Goal: Information Seeking & Learning: Learn about a topic

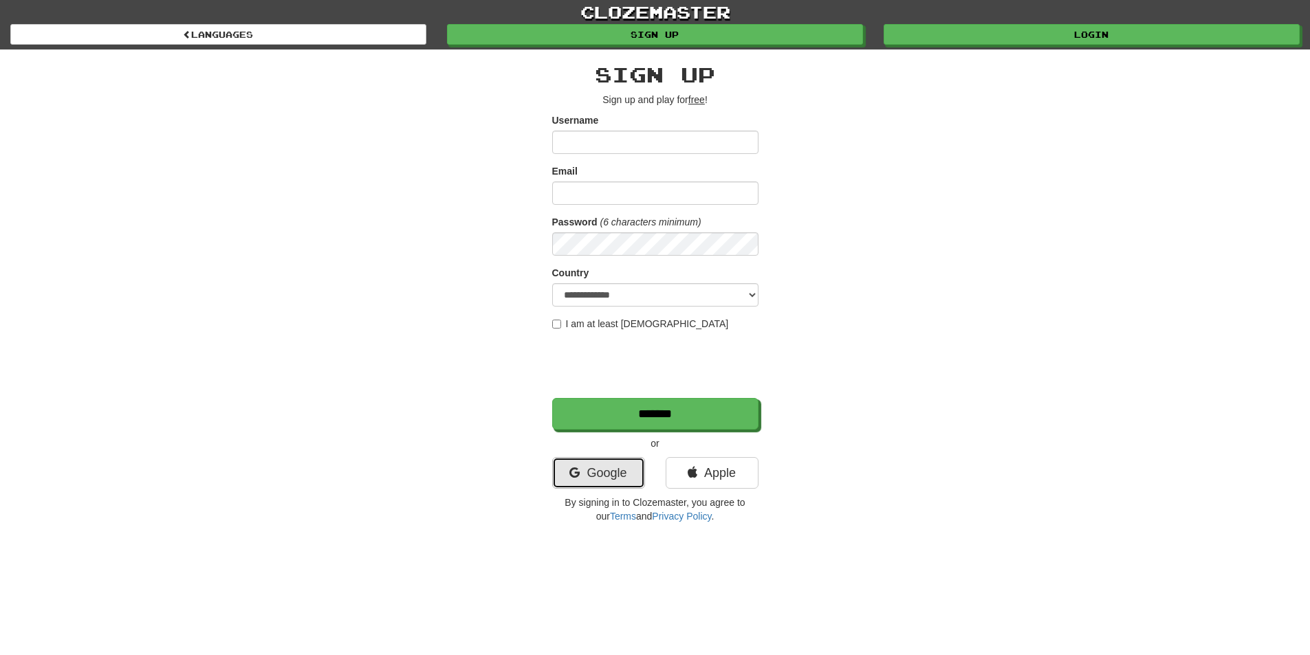
click at [567, 463] on link "Google" at bounding box center [598, 473] width 93 height 32
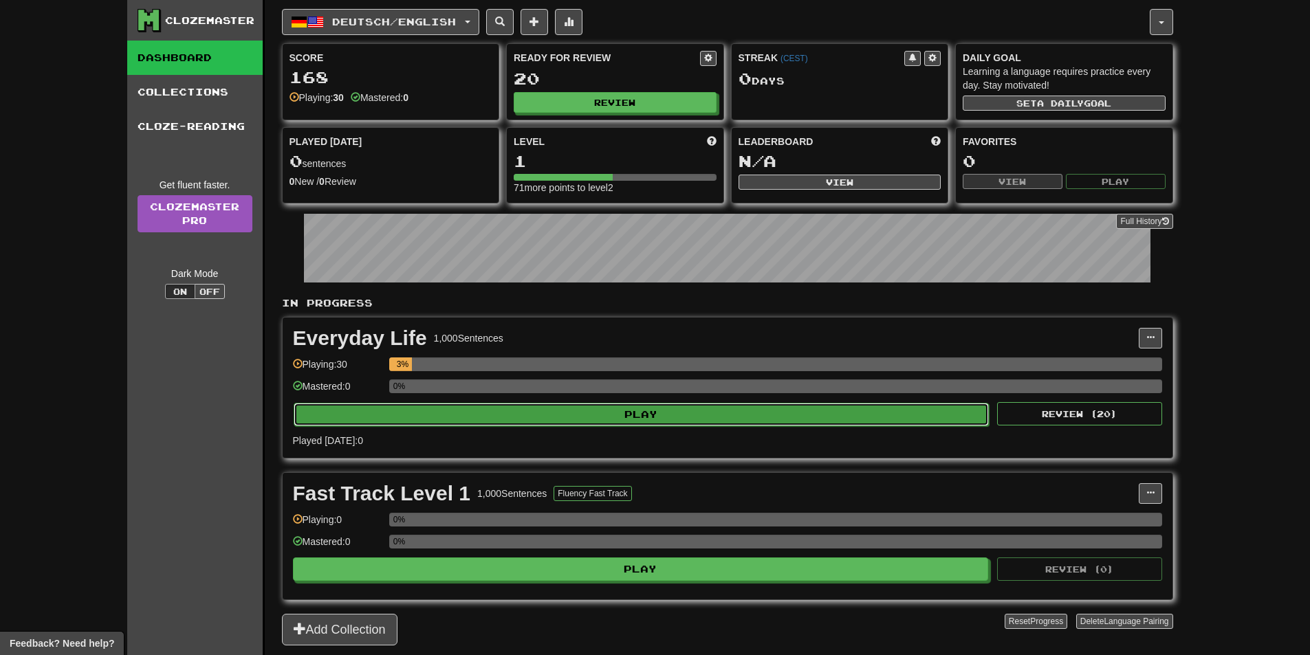
click at [563, 416] on button "Play" at bounding box center [642, 414] width 696 height 23
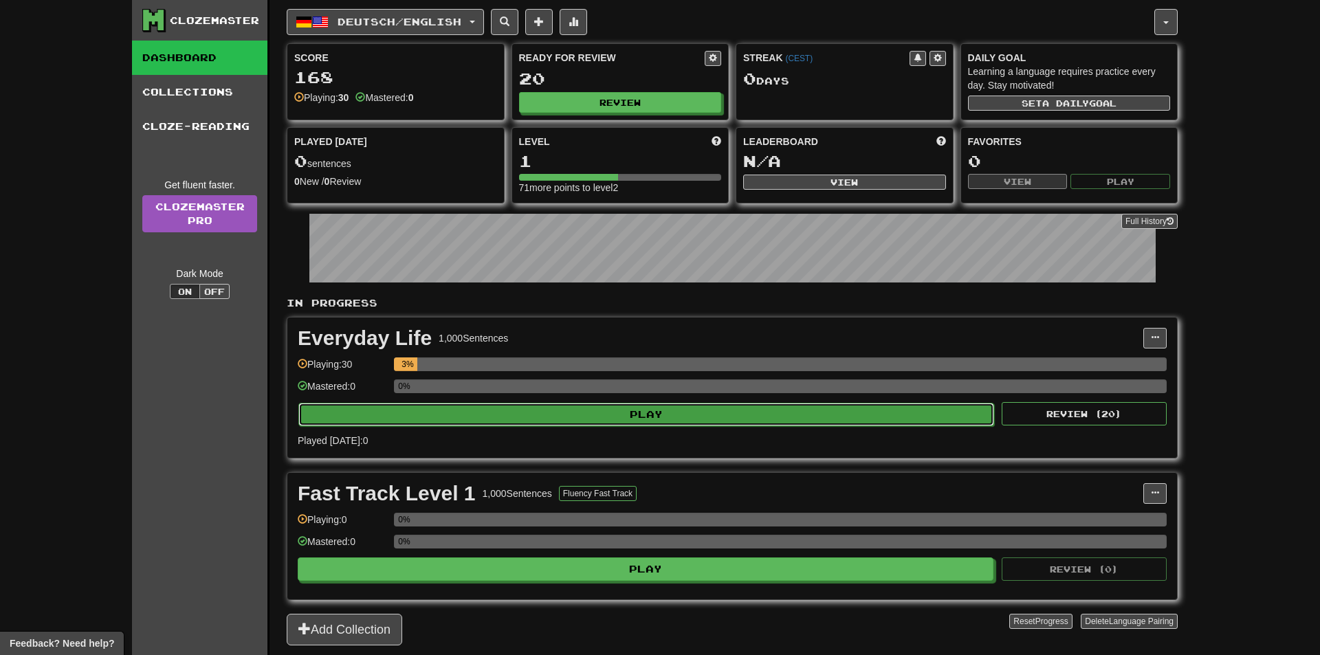
select select "**"
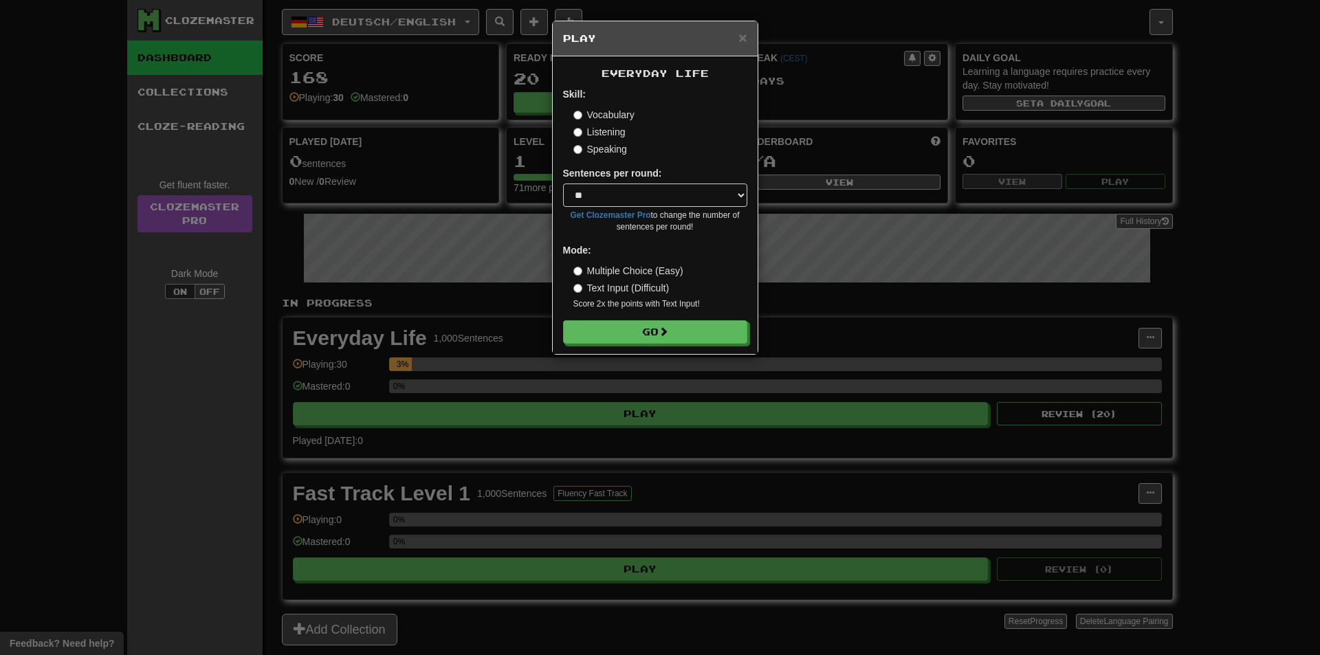
click at [622, 318] on form "Skill: Vocabulary Listening Speaking Sentences per round: * ** ** ** ** ** *** …" at bounding box center [655, 215] width 184 height 256
click at [600, 331] on button "Go" at bounding box center [656, 332] width 184 height 23
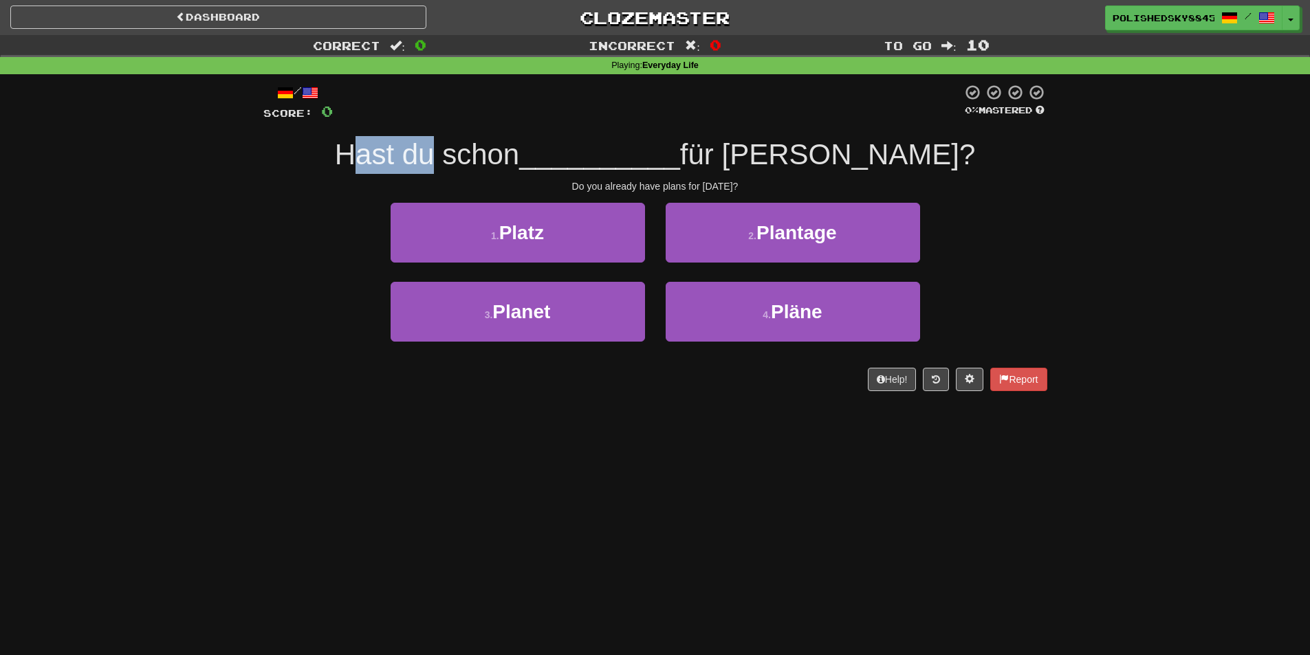
drag, startPoint x: 430, startPoint y: 158, endPoint x: 559, endPoint y: 150, distance: 128.9
click at [520, 151] on span "Hast du schon" at bounding box center [427, 154] width 185 height 32
click at [514, 175] on div "/ Score: 0 0 % Mastered Hast du schon __________ für [PERSON_NAME]? Do you alre…" at bounding box center [655, 237] width 784 height 307
drag, startPoint x: 820, startPoint y: 162, endPoint x: 862, endPoint y: 164, distance: 41.3
click at [862, 164] on span "für [PERSON_NAME]?" at bounding box center [827, 154] width 295 height 32
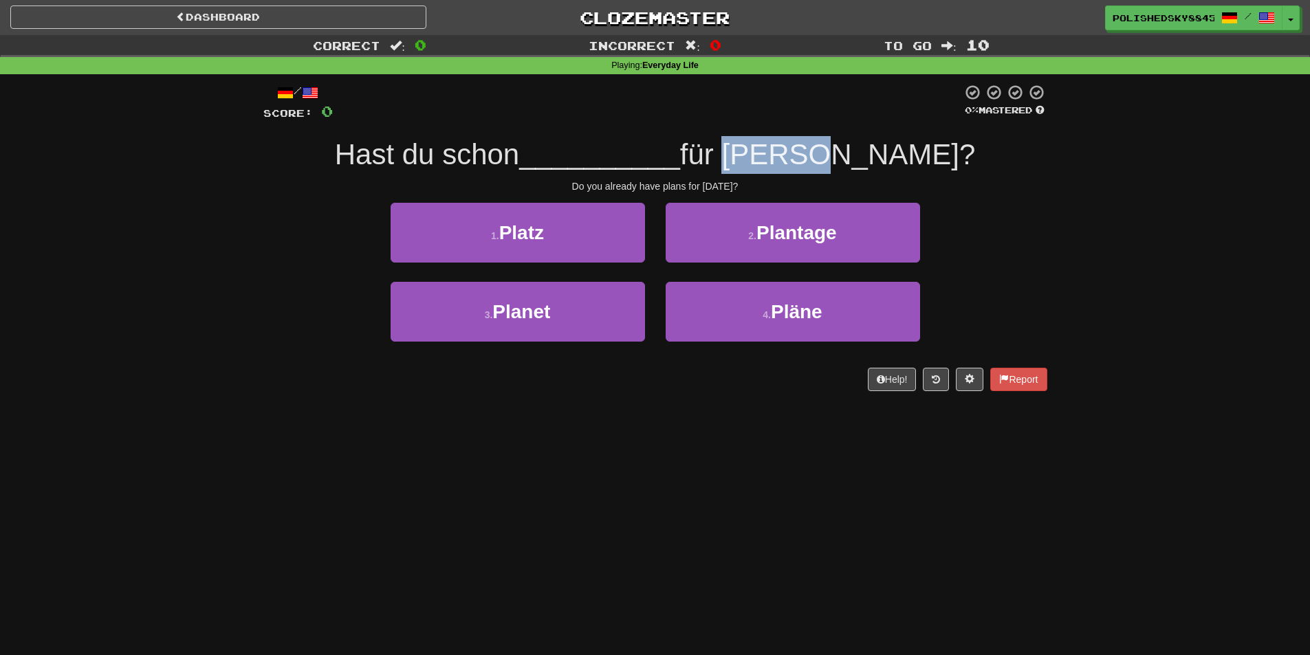
click at [862, 164] on span "für [PERSON_NAME]?" at bounding box center [827, 154] width 295 height 32
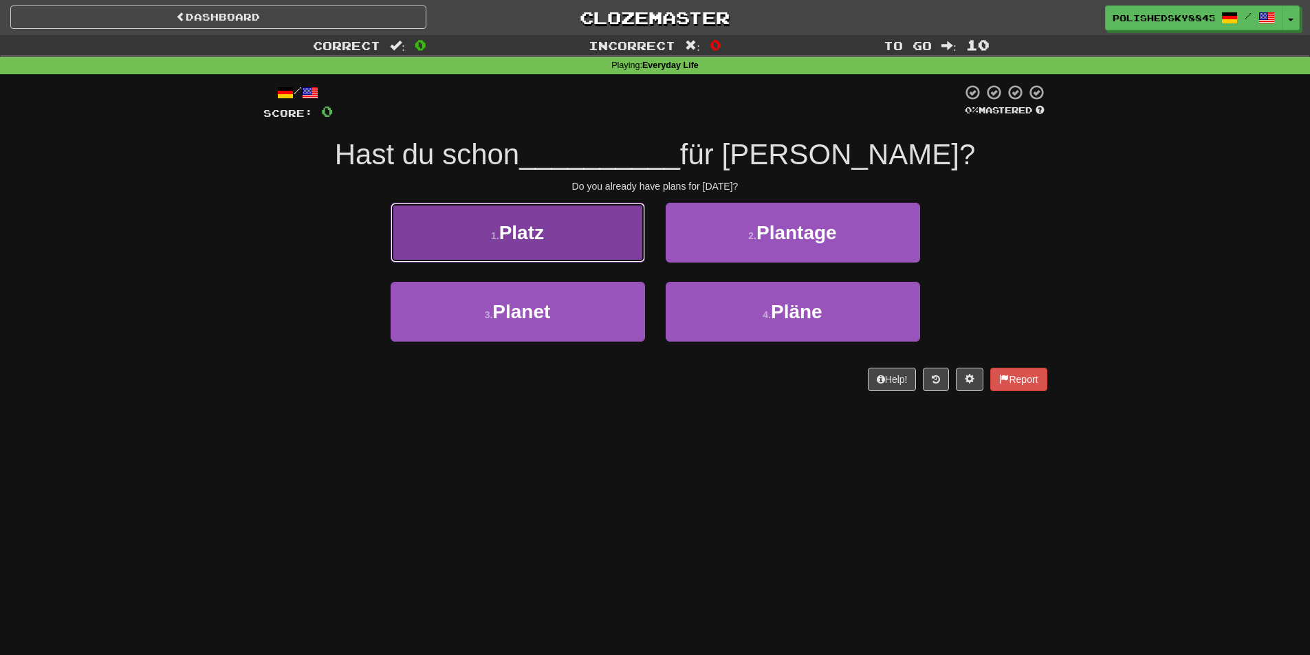
click at [567, 228] on button "1 . Platz" at bounding box center [518, 233] width 254 height 60
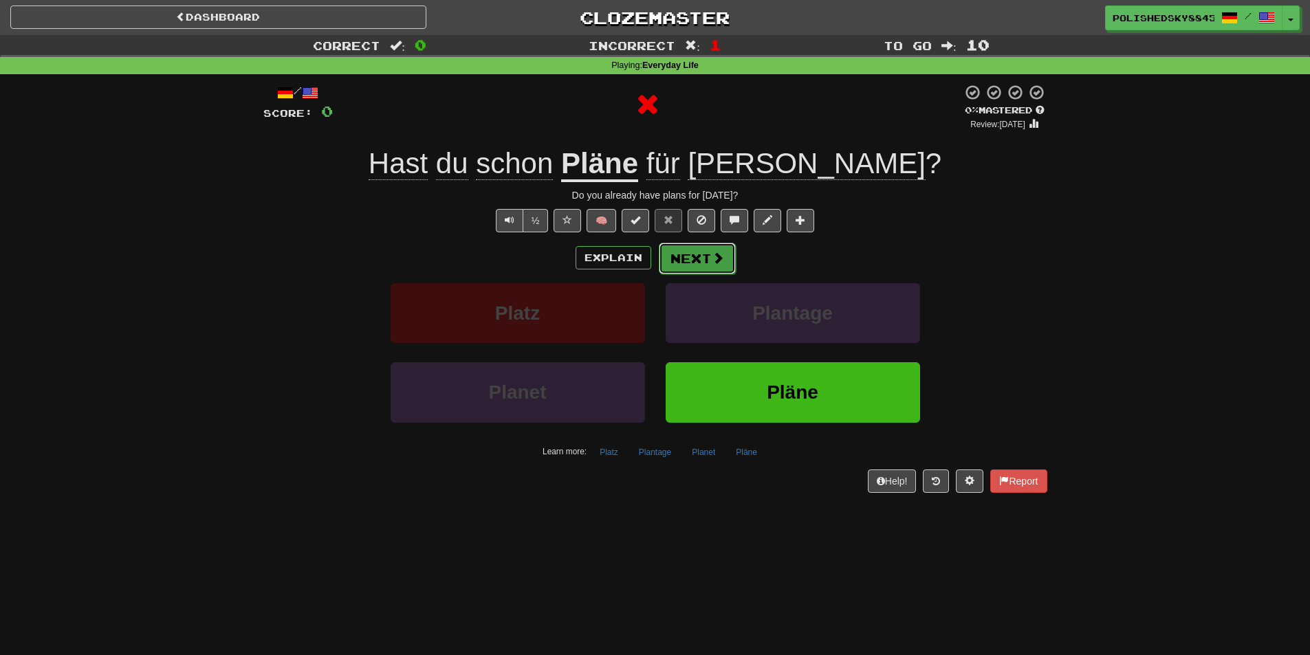
click at [679, 245] on button "Next" at bounding box center [697, 259] width 77 height 32
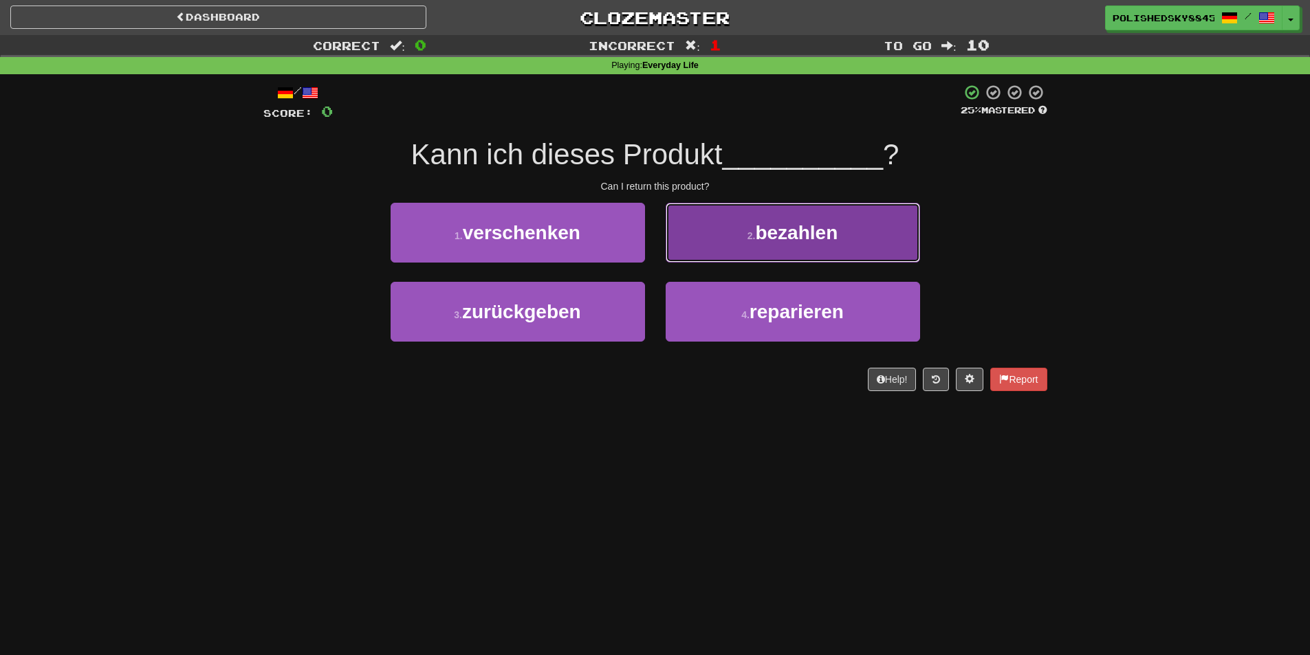
click at [739, 240] on button "2 . bezahlen" at bounding box center [793, 233] width 254 height 60
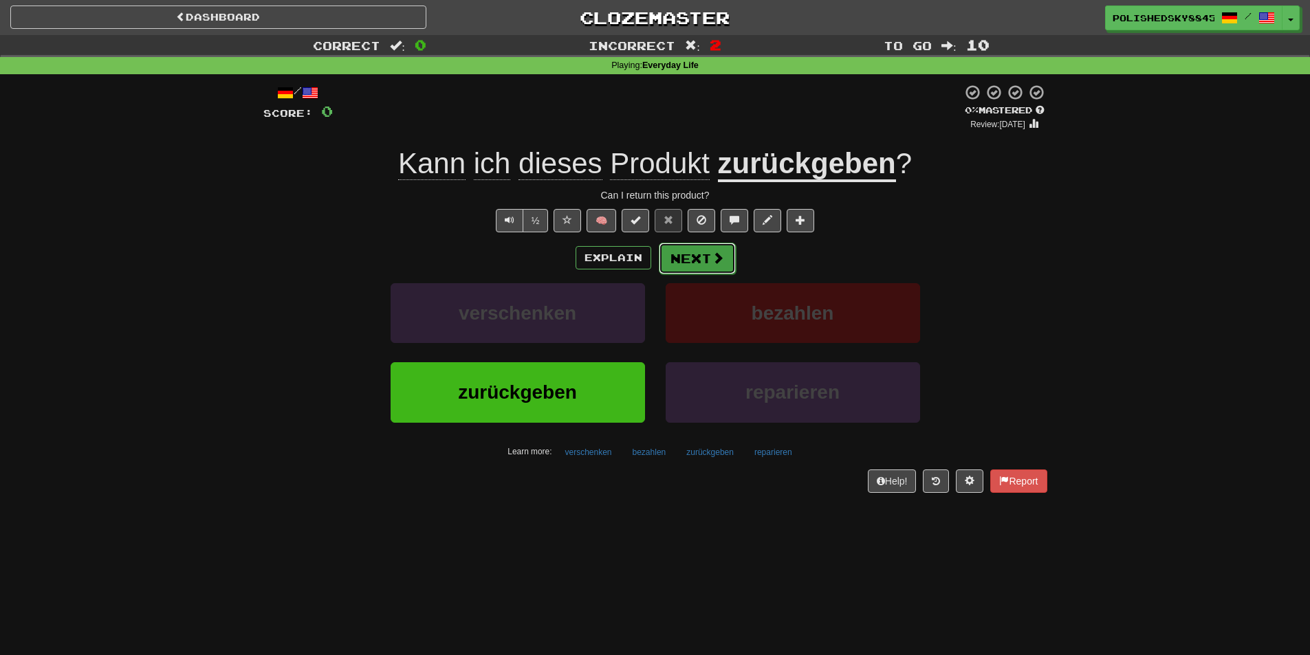
click at [661, 254] on button "Next" at bounding box center [697, 259] width 77 height 32
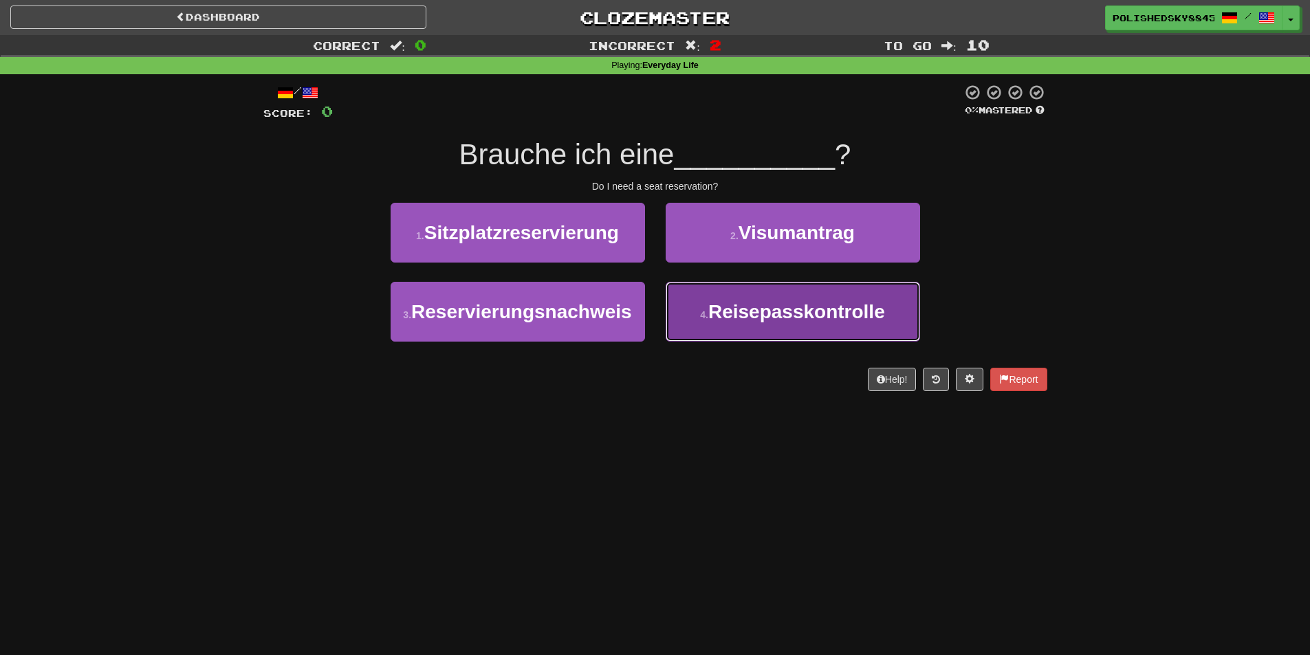
click at [707, 310] on small "4 ." at bounding box center [704, 314] width 8 height 11
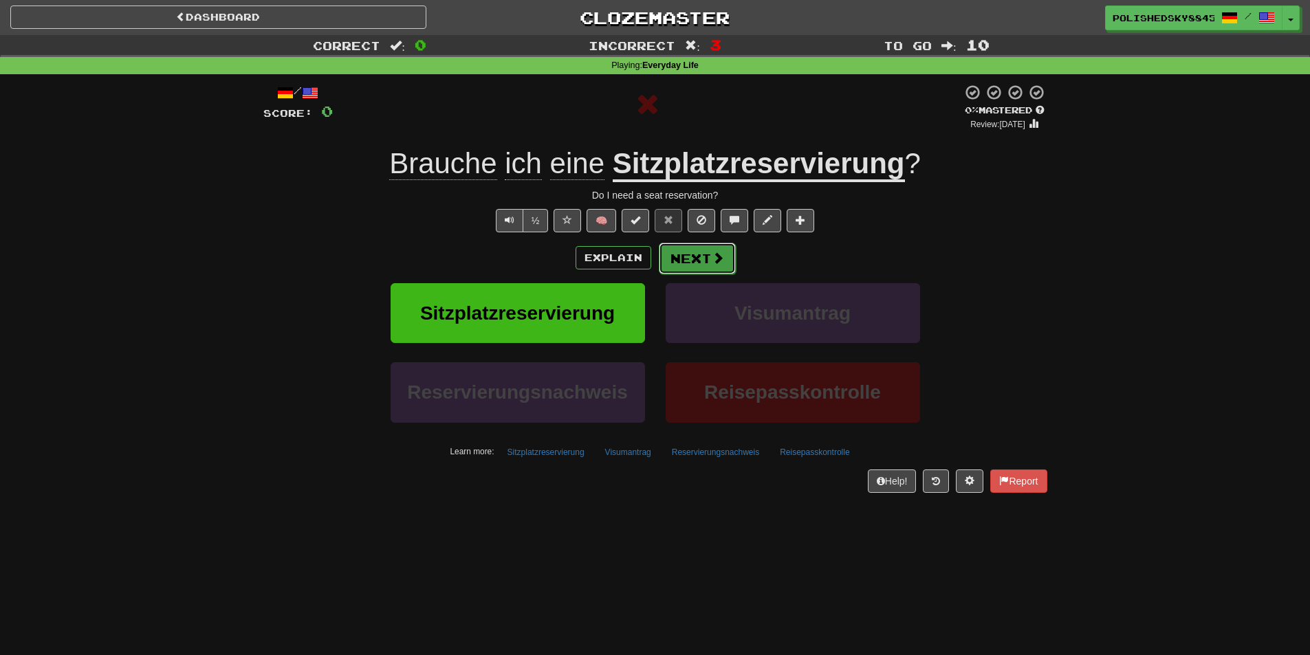
click at [692, 261] on button "Next" at bounding box center [697, 259] width 77 height 32
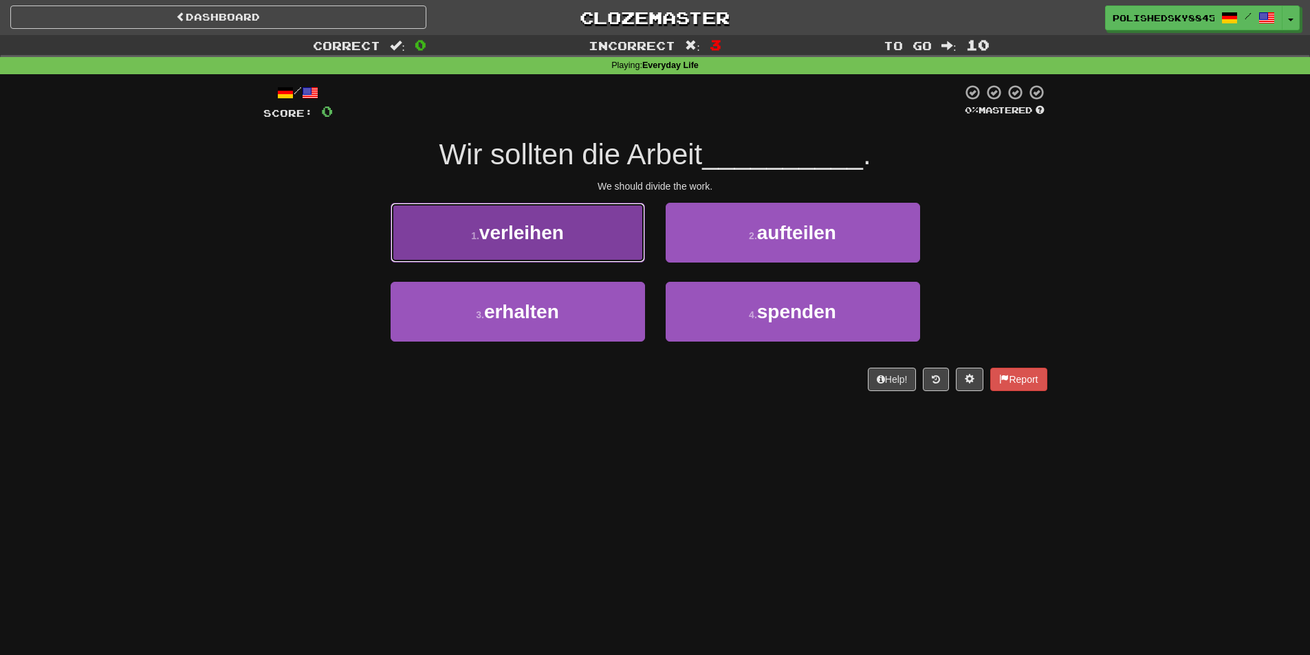
click at [599, 248] on button "1 . verleihen" at bounding box center [518, 233] width 254 height 60
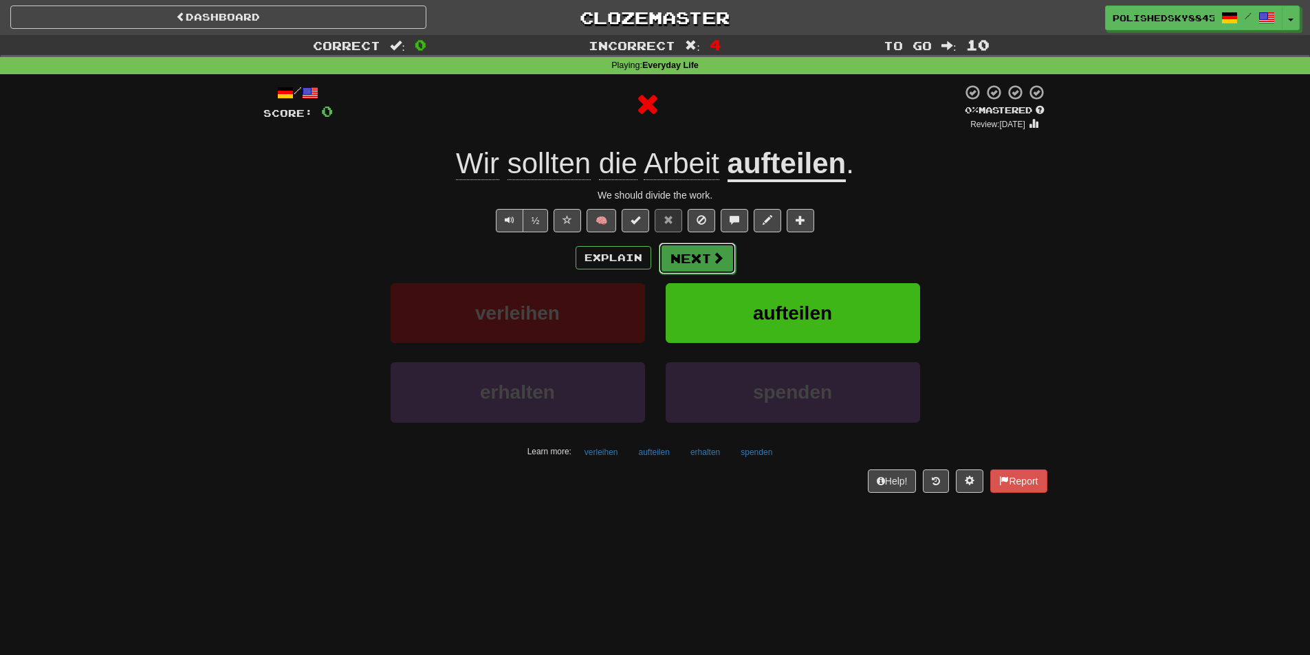
click at [670, 260] on button "Next" at bounding box center [697, 259] width 77 height 32
